Goal: Task Accomplishment & Management: Manage account settings

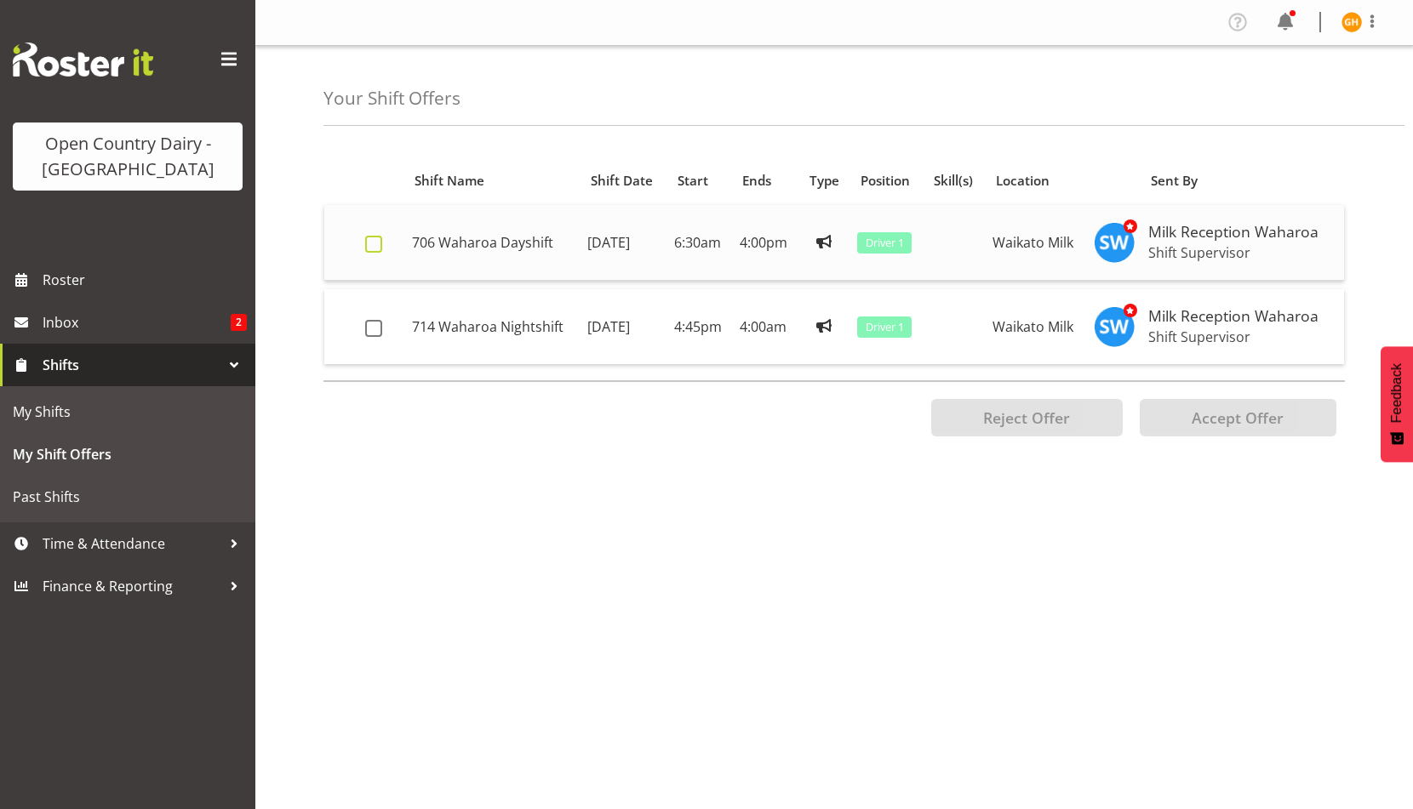
click at [381, 253] on span at bounding box center [373, 244] width 17 height 17
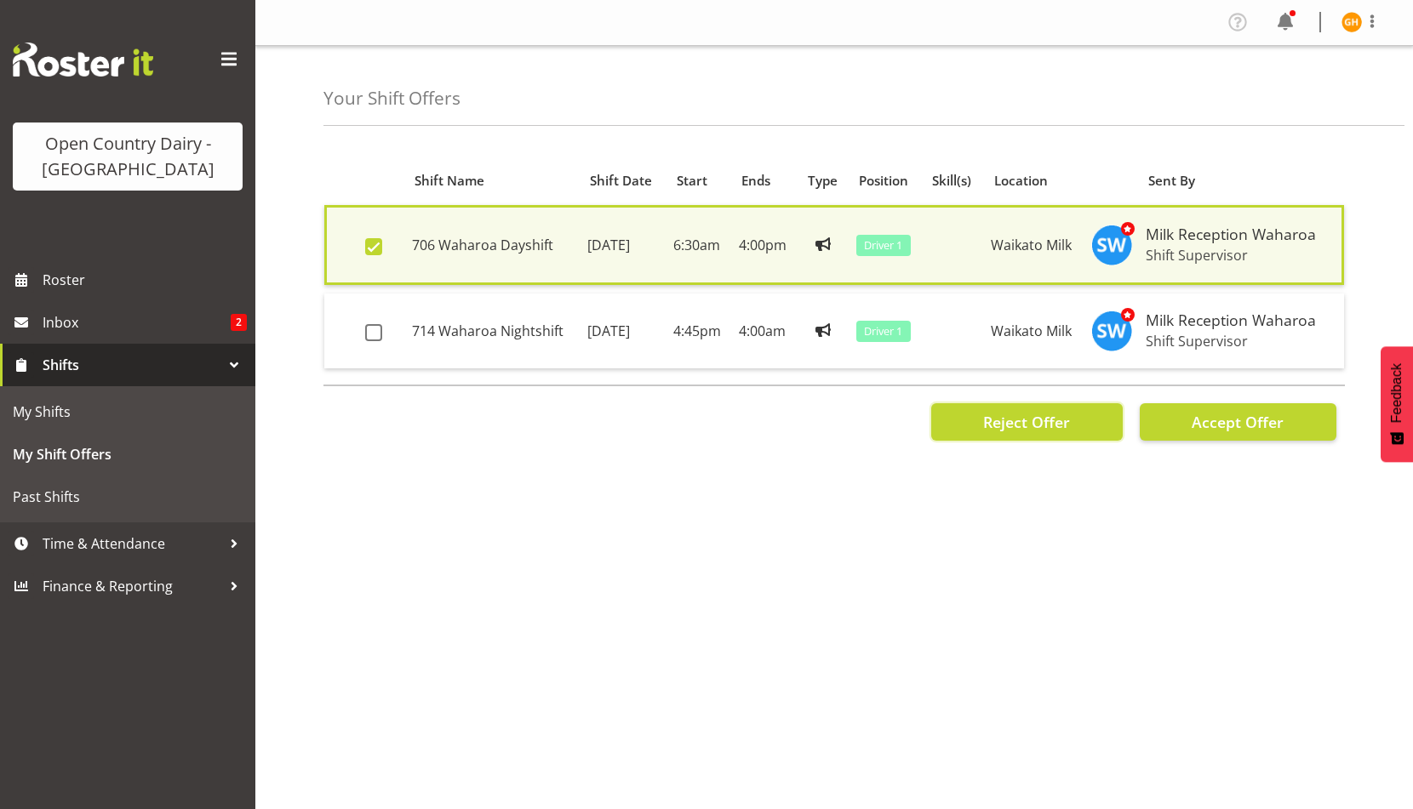
click at [1029, 441] on button "Reject Offer" at bounding box center [1027, 421] width 192 height 37
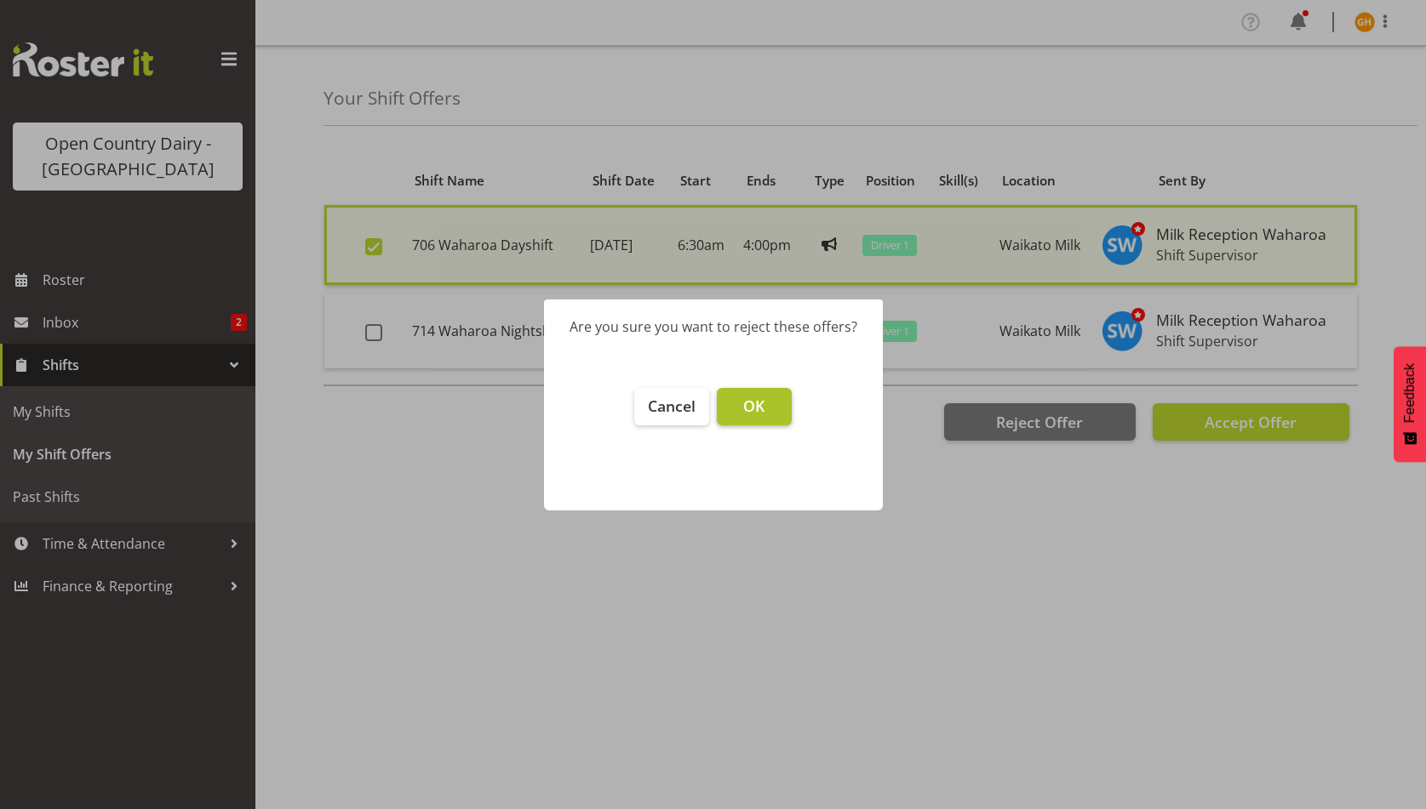
click at [764, 411] on span "OK" at bounding box center [753, 406] width 21 height 20
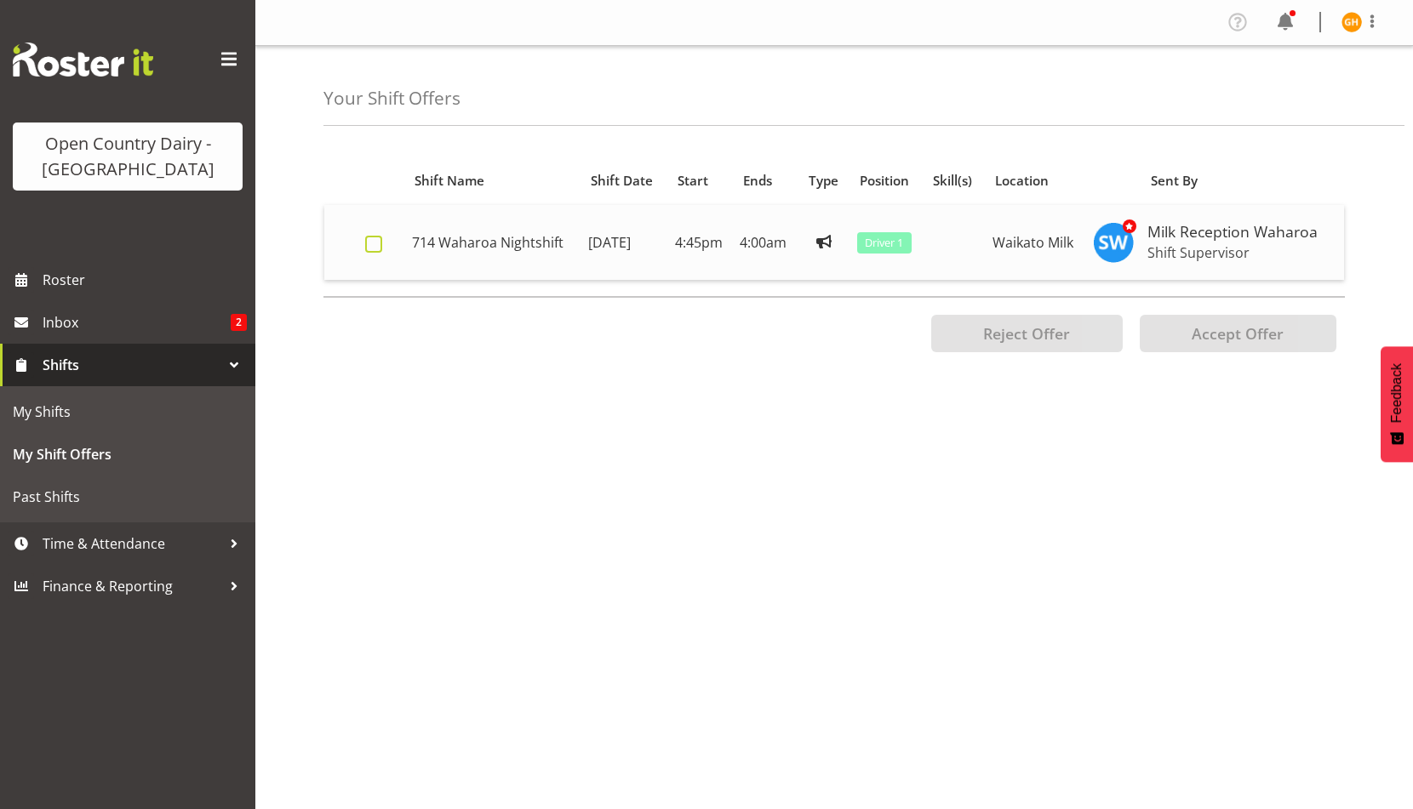
click at [382, 253] on span at bounding box center [373, 244] width 17 height 17
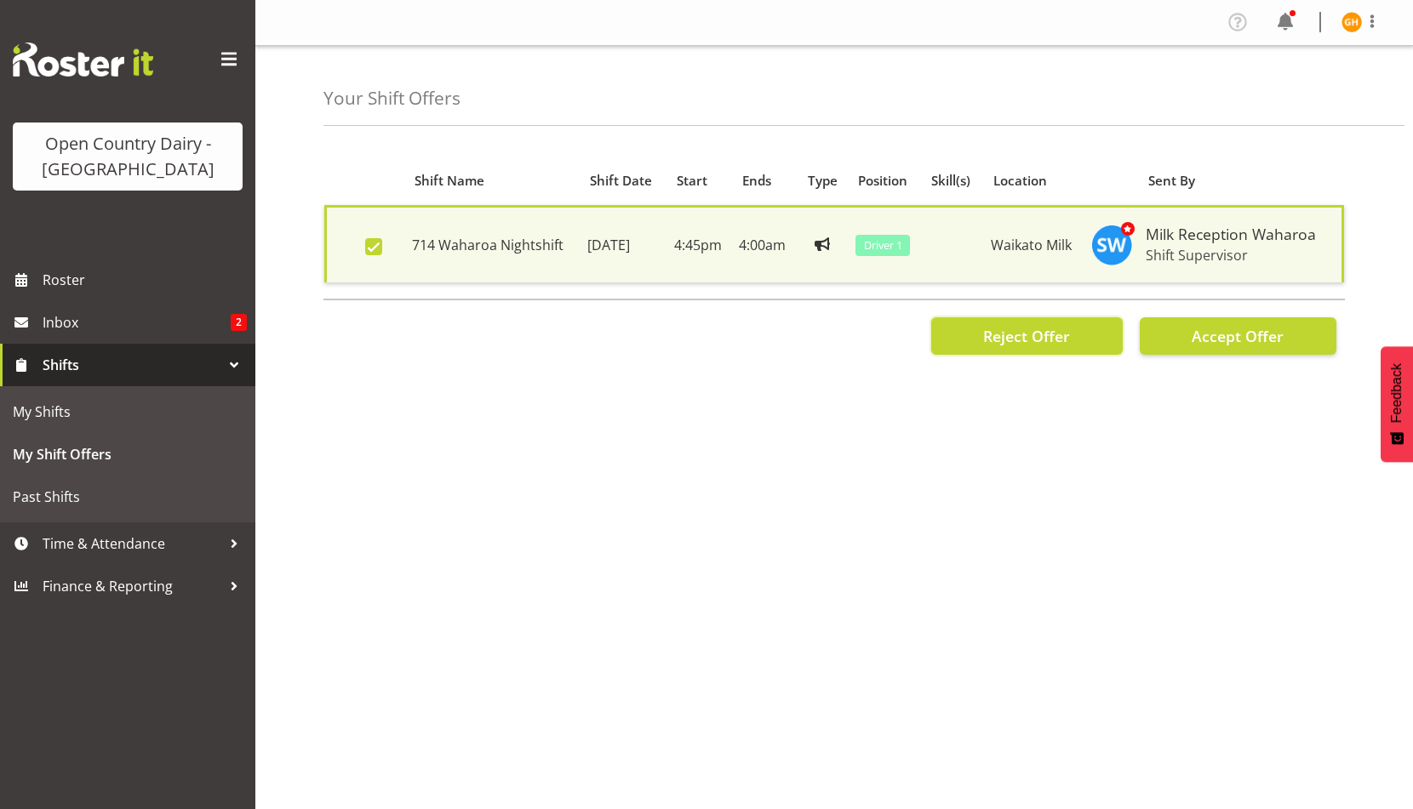
click at [983, 346] on span "Reject Offer" at bounding box center [1026, 336] width 87 height 20
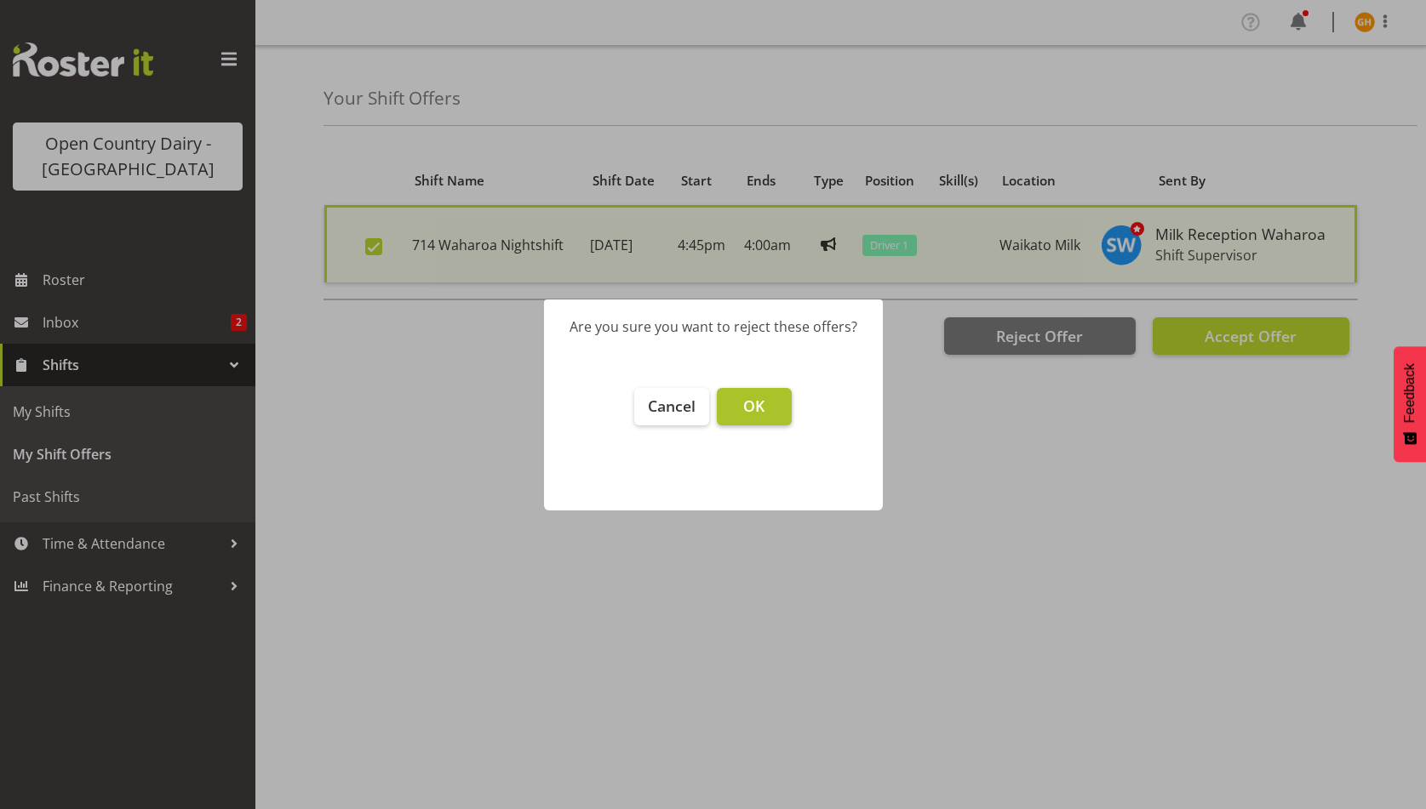
click at [749, 424] on button "OK" at bounding box center [754, 406] width 75 height 37
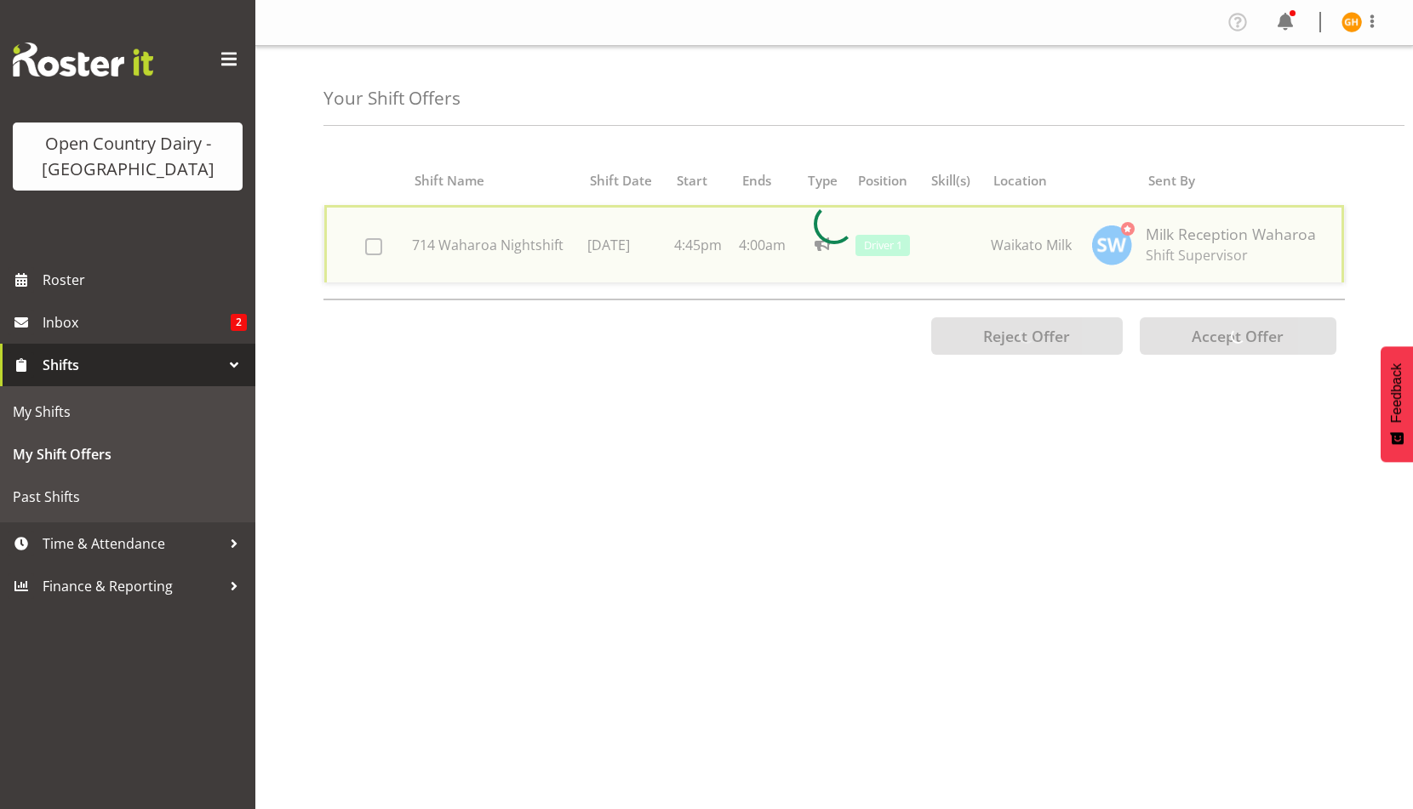
checkbox input "false"
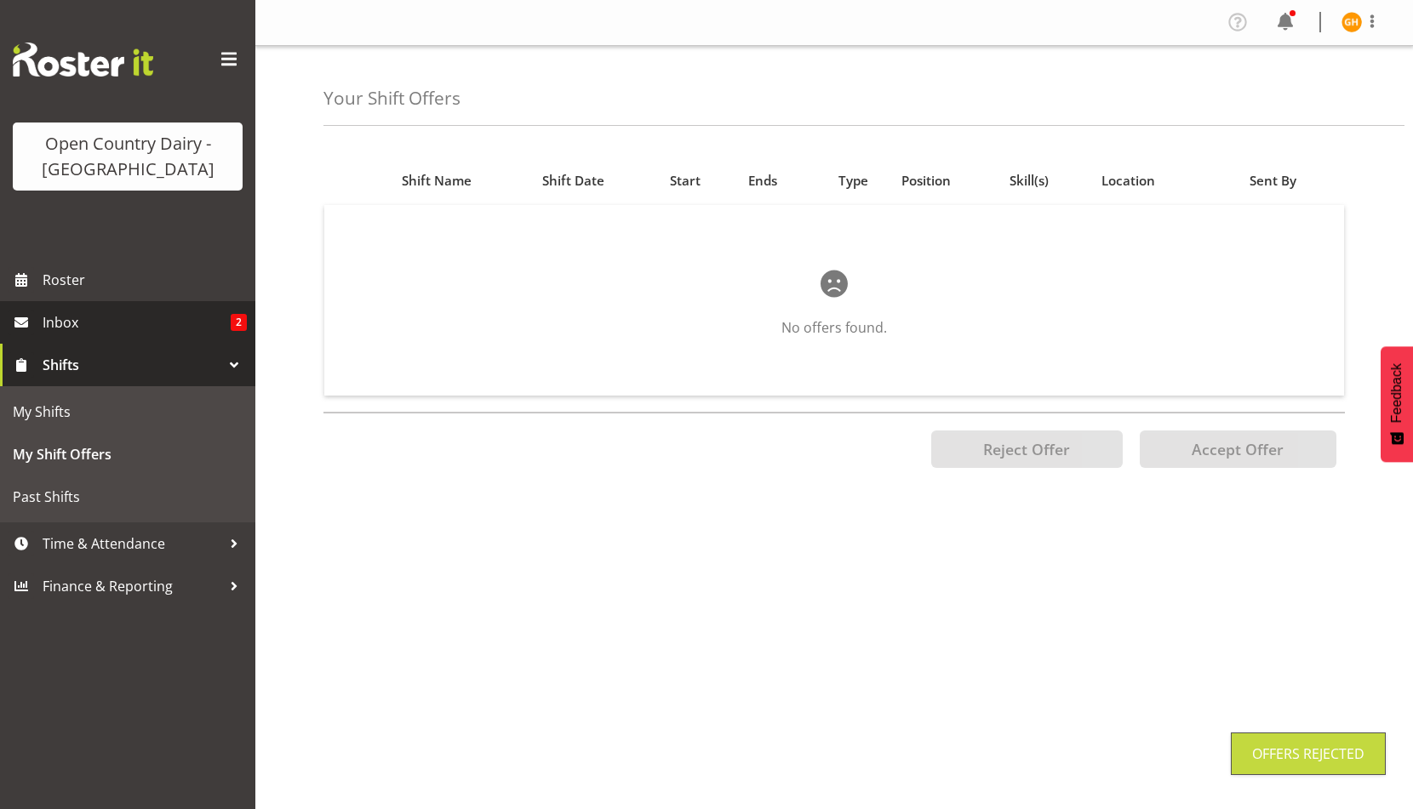
click at [216, 335] on span "Inbox" at bounding box center [137, 323] width 188 height 26
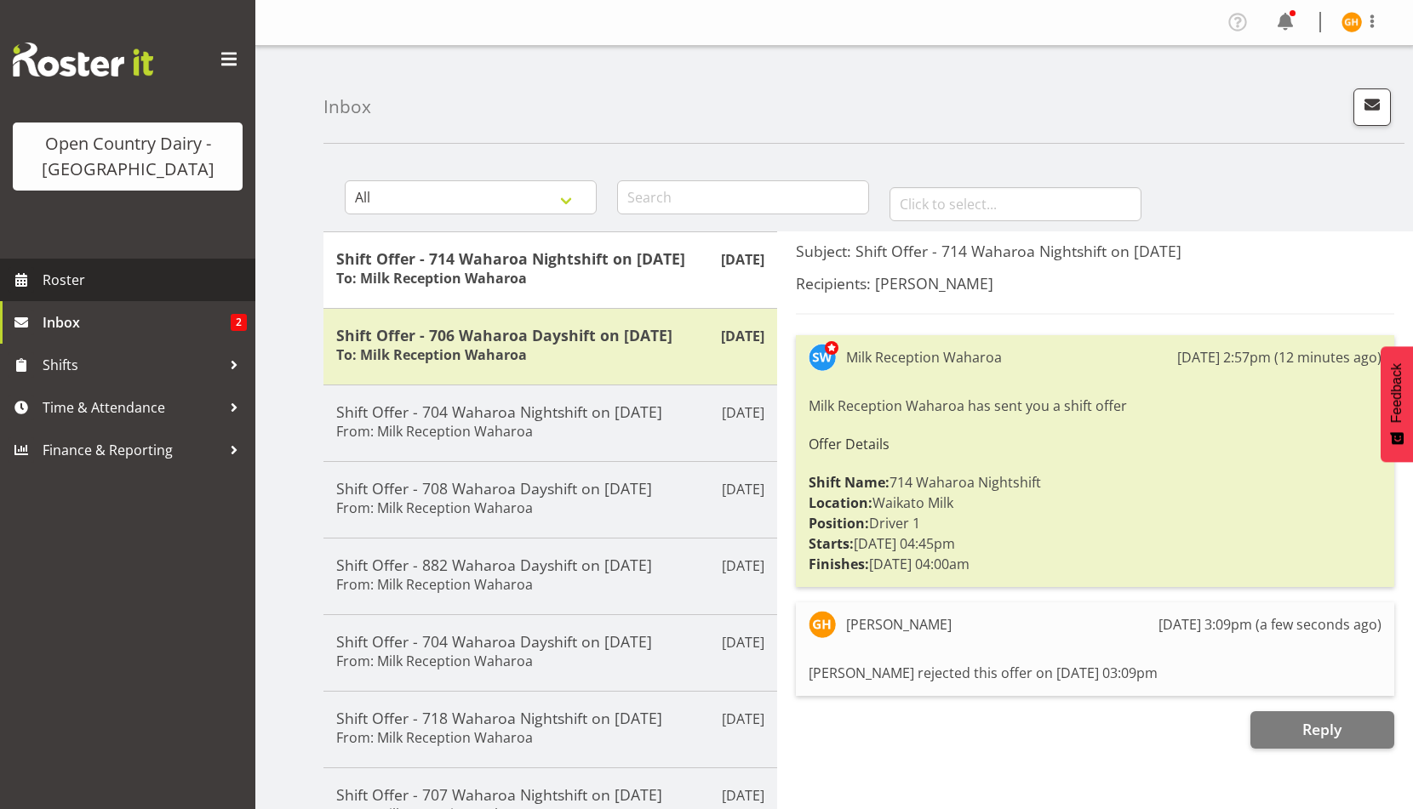
click at [124, 293] on span "Roster" at bounding box center [145, 280] width 204 height 26
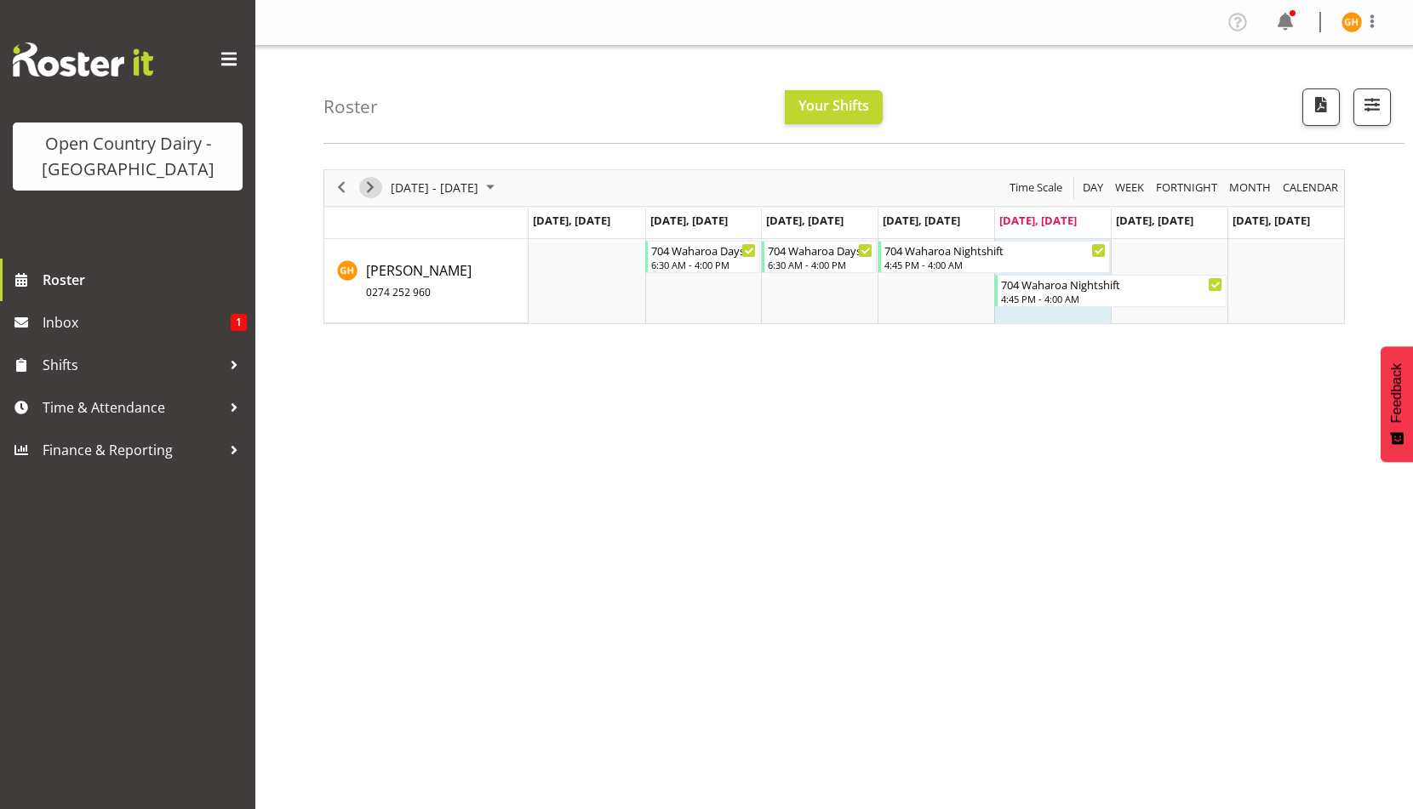
click at [375, 198] on span "Next" at bounding box center [370, 187] width 20 height 21
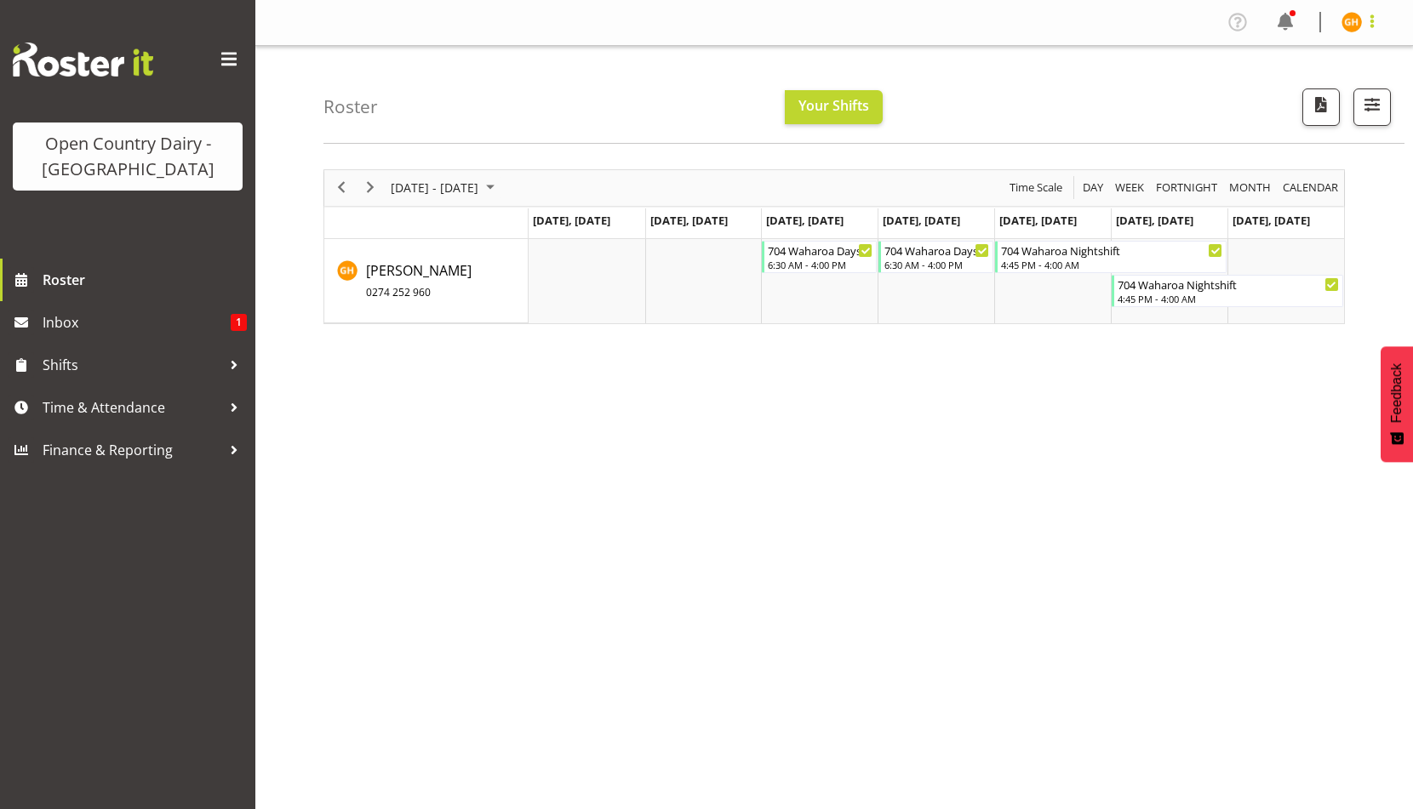
click at [1365, 29] on span at bounding box center [1372, 21] width 20 height 20
click at [1238, 105] on link "Log Out" at bounding box center [1300, 89] width 163 height 31
